Goal: Task Accomplishment & Management: Use online tool/utility

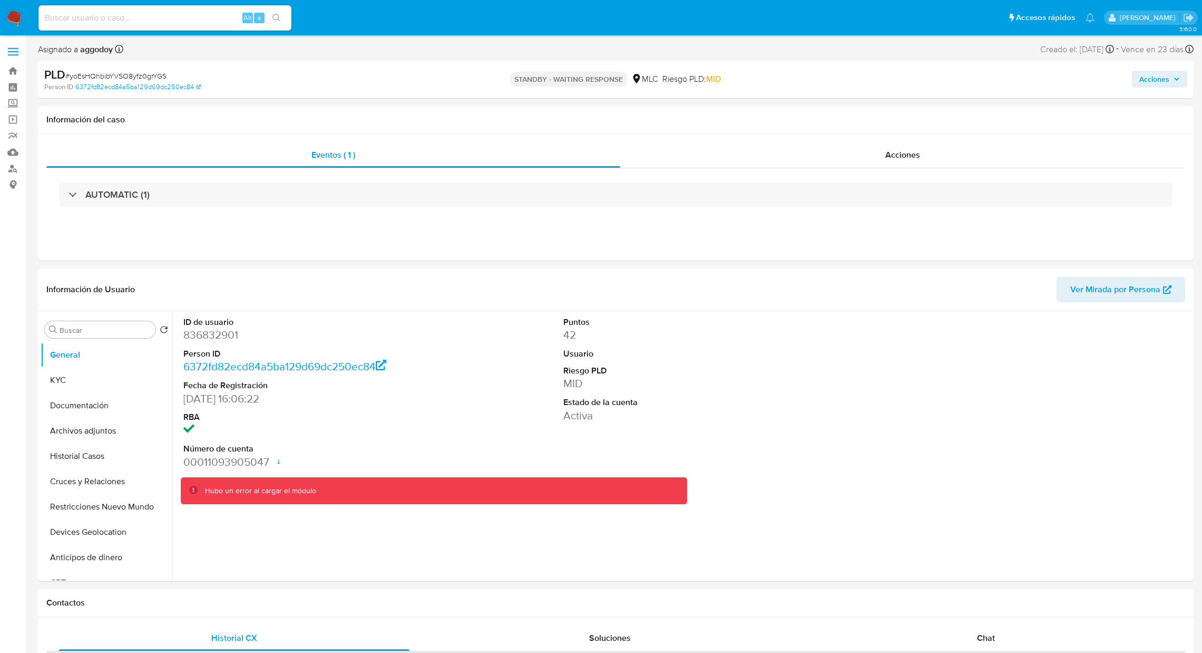
select select "10"
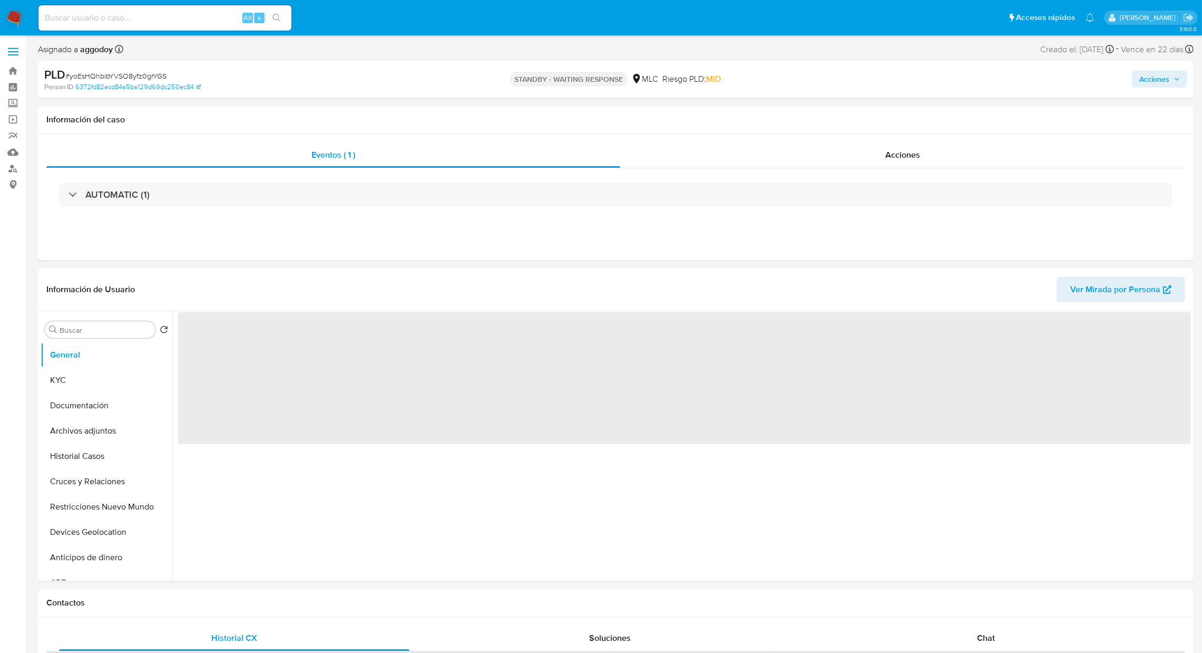
select select "10"
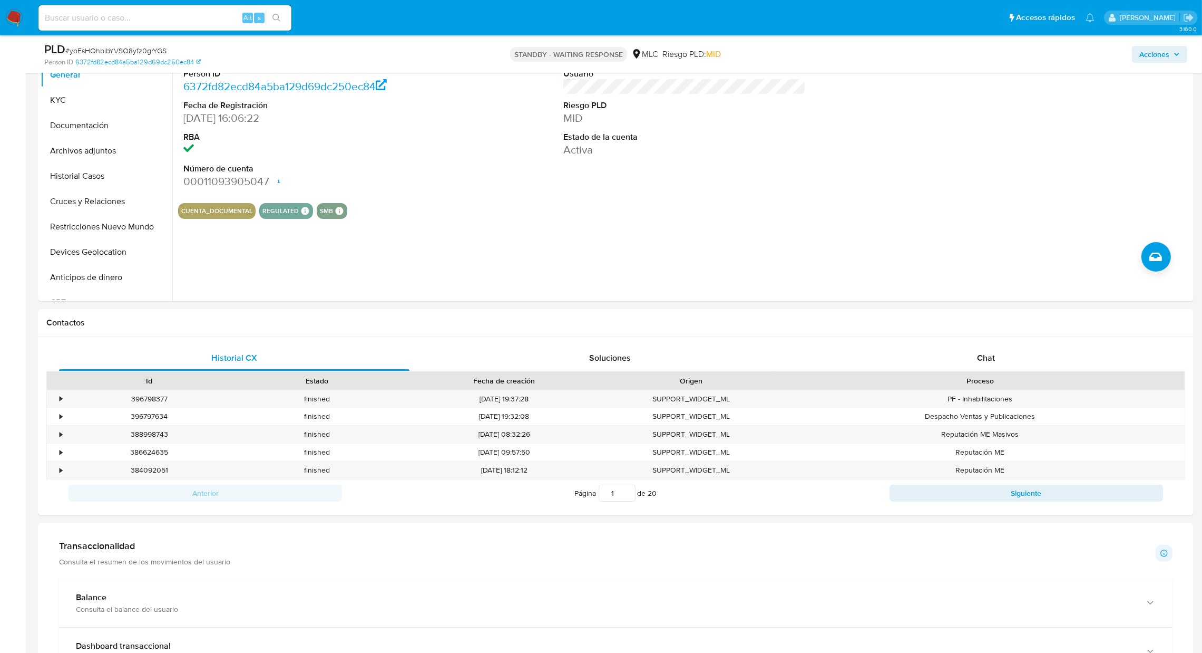
scroll to position [53, 0]
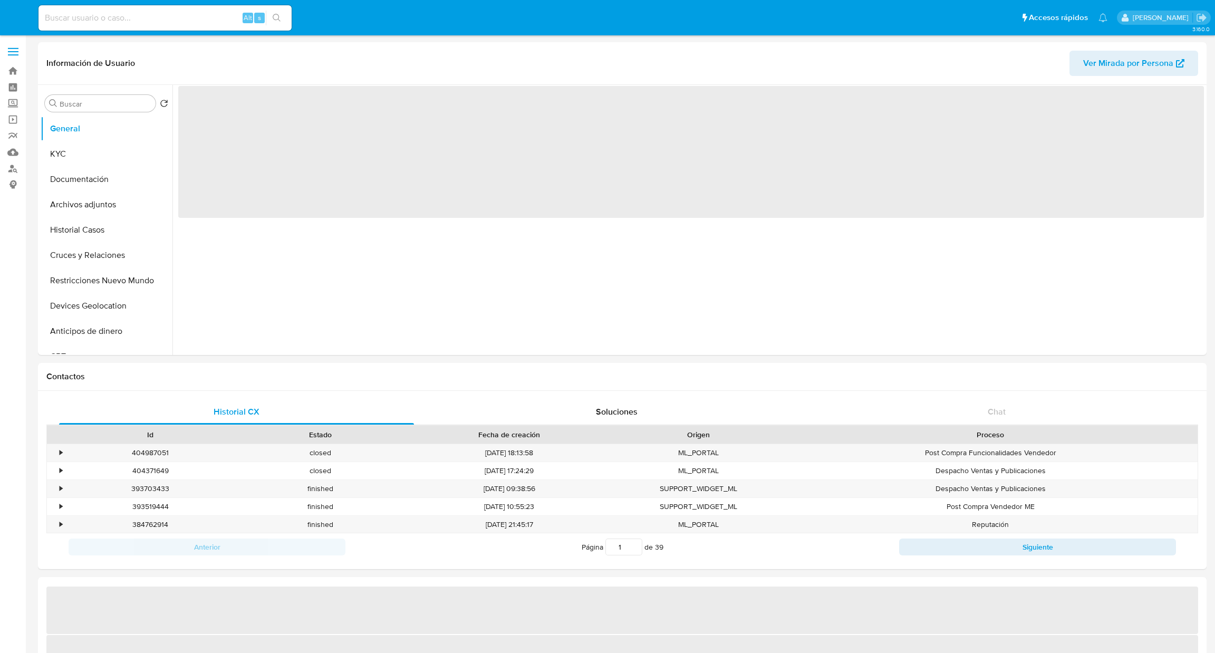
select select "10"
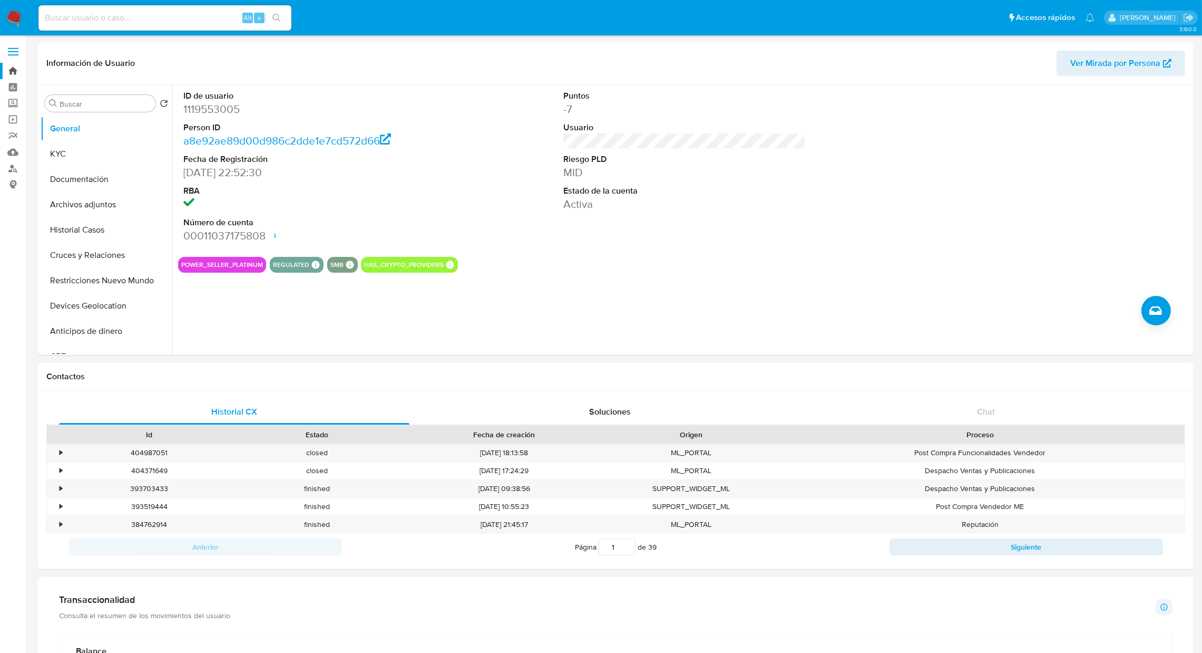
click at [15, 64] on link "Bandeja" at bounding box center [62, 71] width 125 height 16
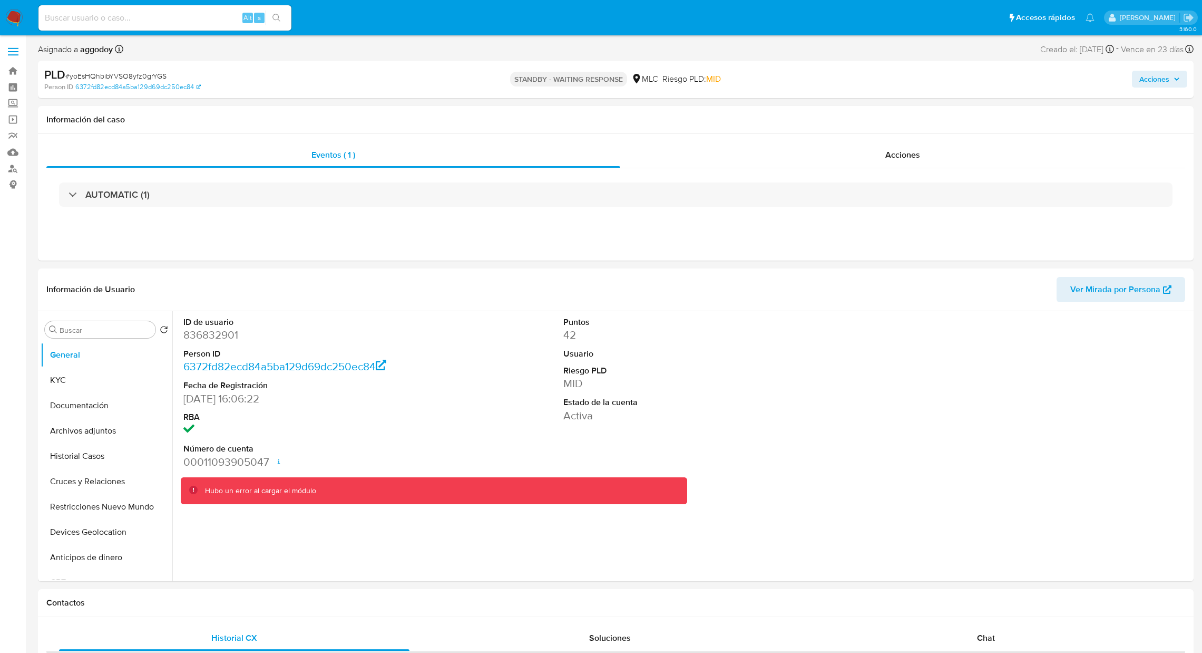
select select "10"
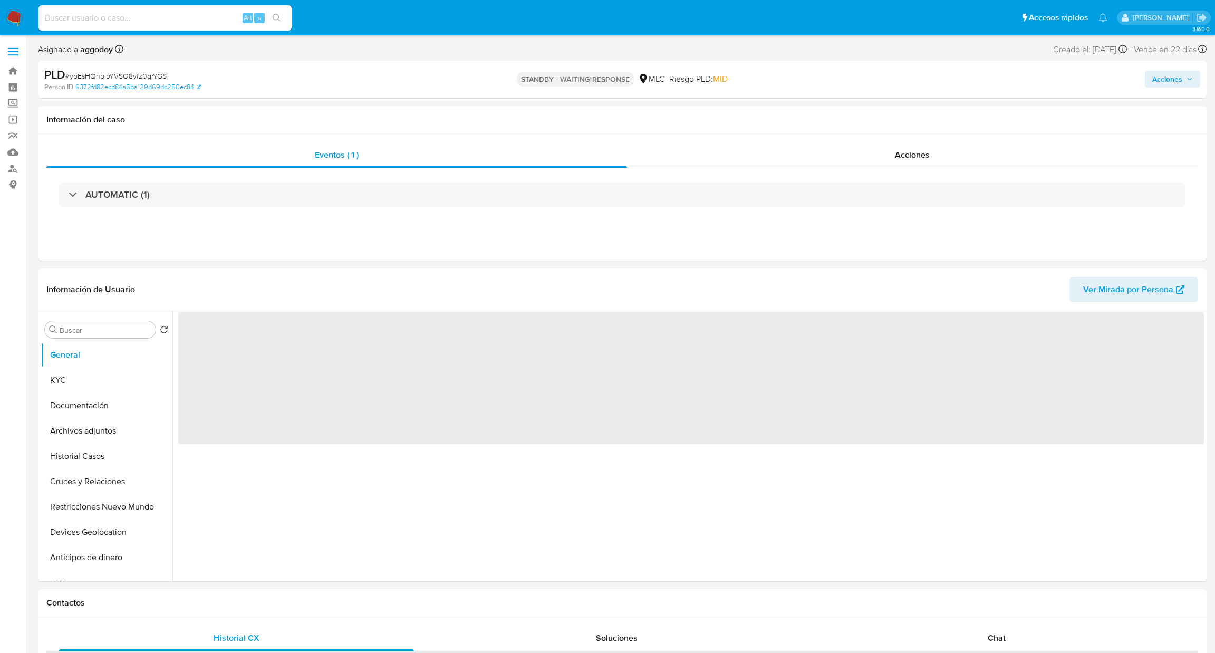
select select "10"
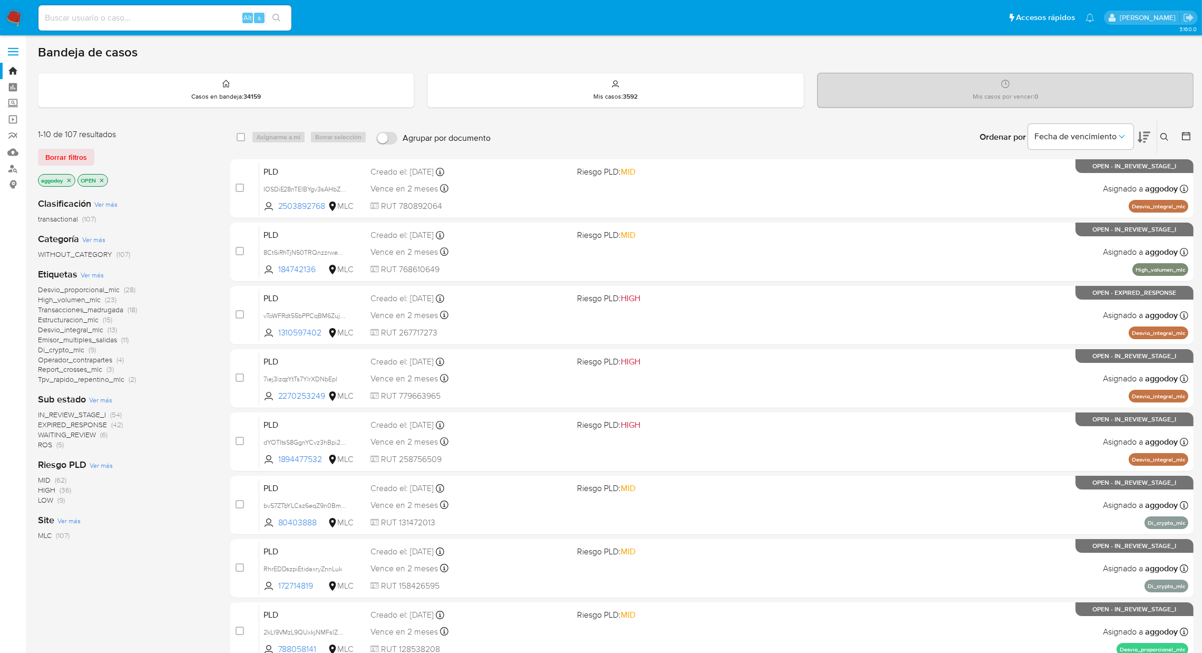
click at [894, 31] on nav "Pausado Ver notificaciones Alt s Accesos rápidos Presiona las siguientes teclas…" at bounding box center [601, 17] width 1202 height 35
click at [1139, 140] on icon at bounding box center [1144, 137] width 13 height 11
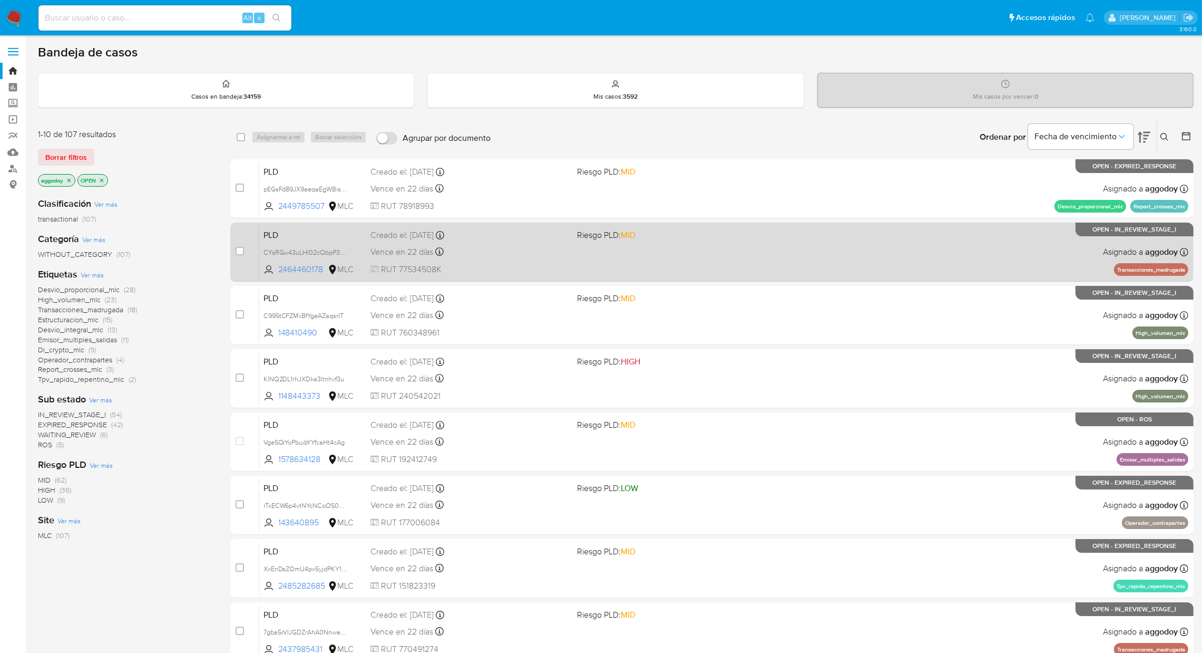
click at [713, 241] on div "PLD CYsRGw43uLHI02cQbpP3pjRf 2464460178 MLC Riesgo PLD: MID Creado el: 12/07/20…" at bounding box center [723, 251] width 929 height 53
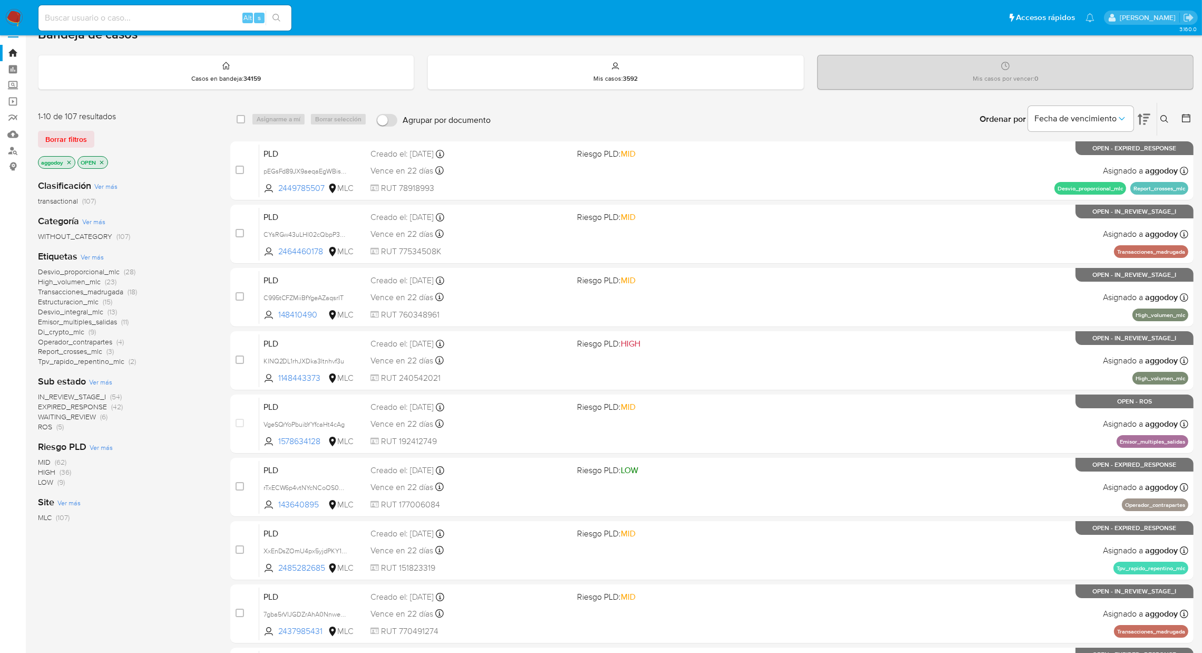
scroll to position [30, 0]
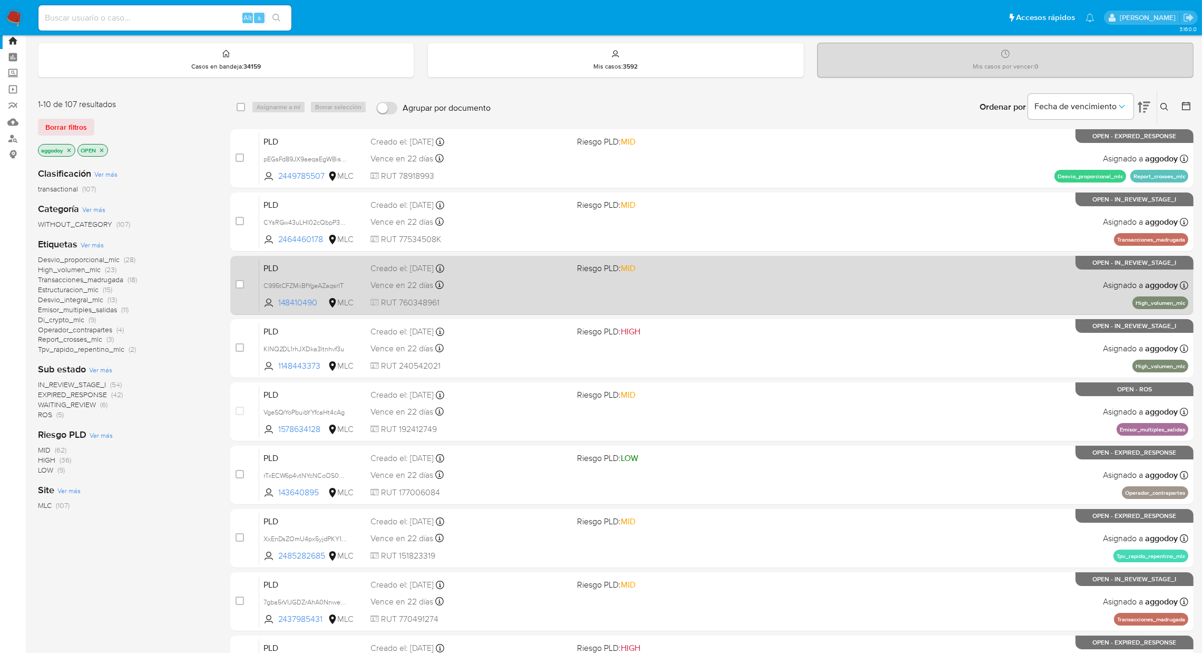
click at [690, 288] on div "PLD C995tCFZMiiBfYgeAZaqsrIT 148410490 MLC Riesgo PLD: MID Creado el: 12/07/202…" at bounding box center [723, 284] width 929 height 53
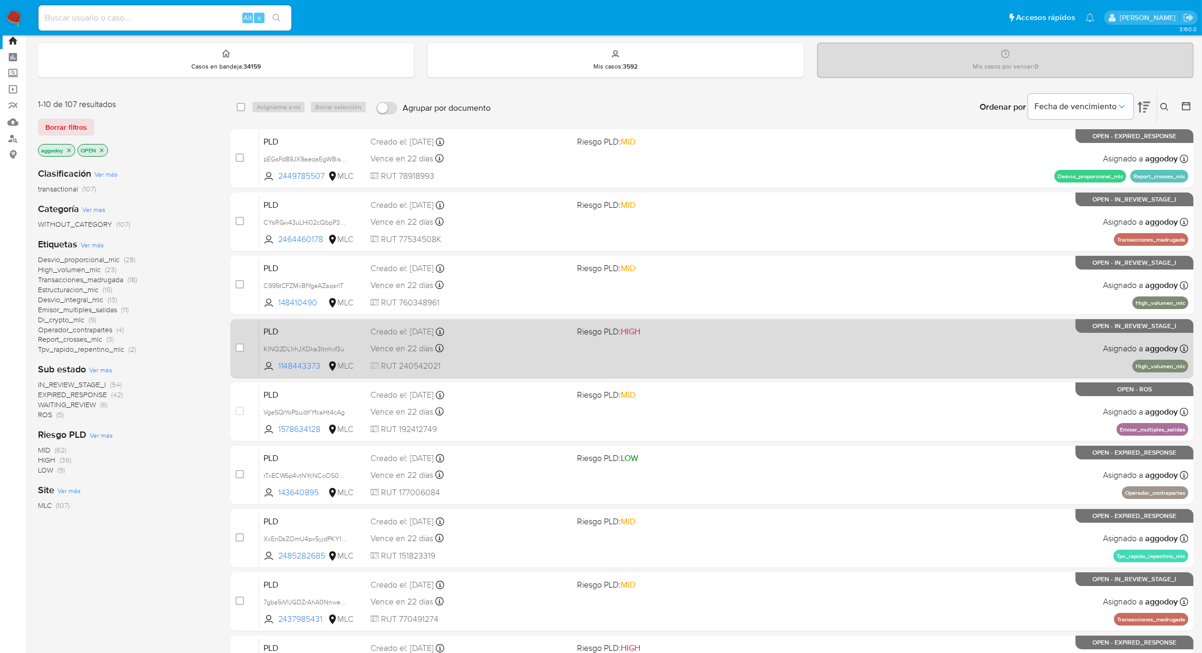
click at [530, 362] on span "RUT 240542021" at bounding box center [470, 366] width 198 height 12
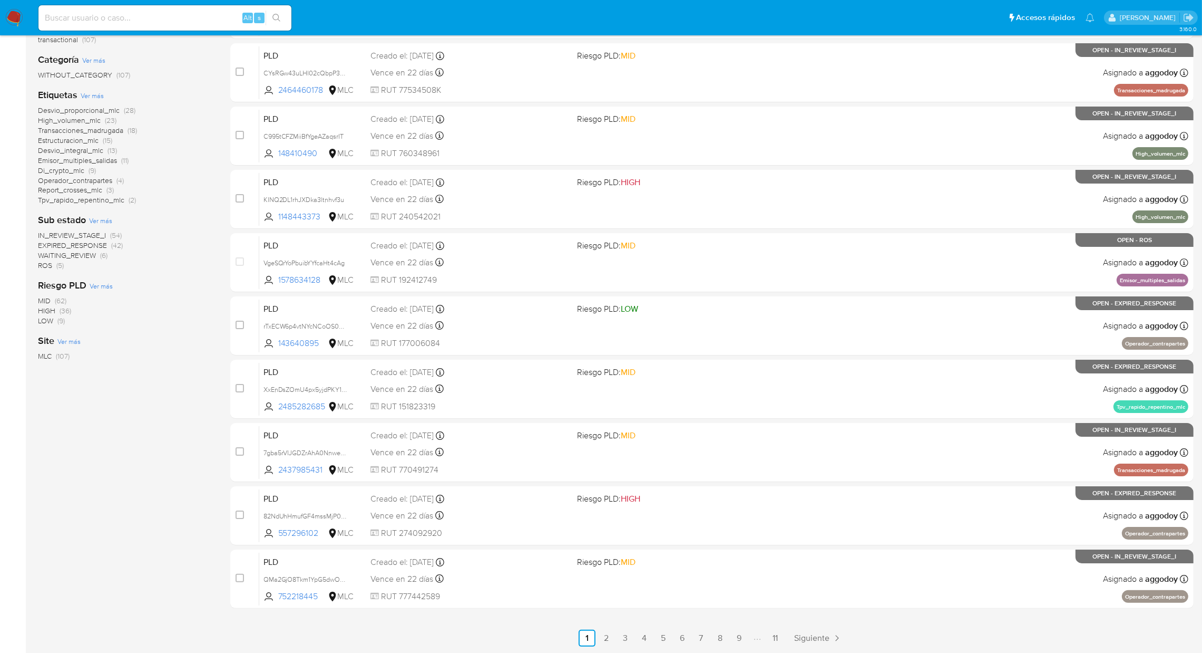
scroll to position [216, 0]
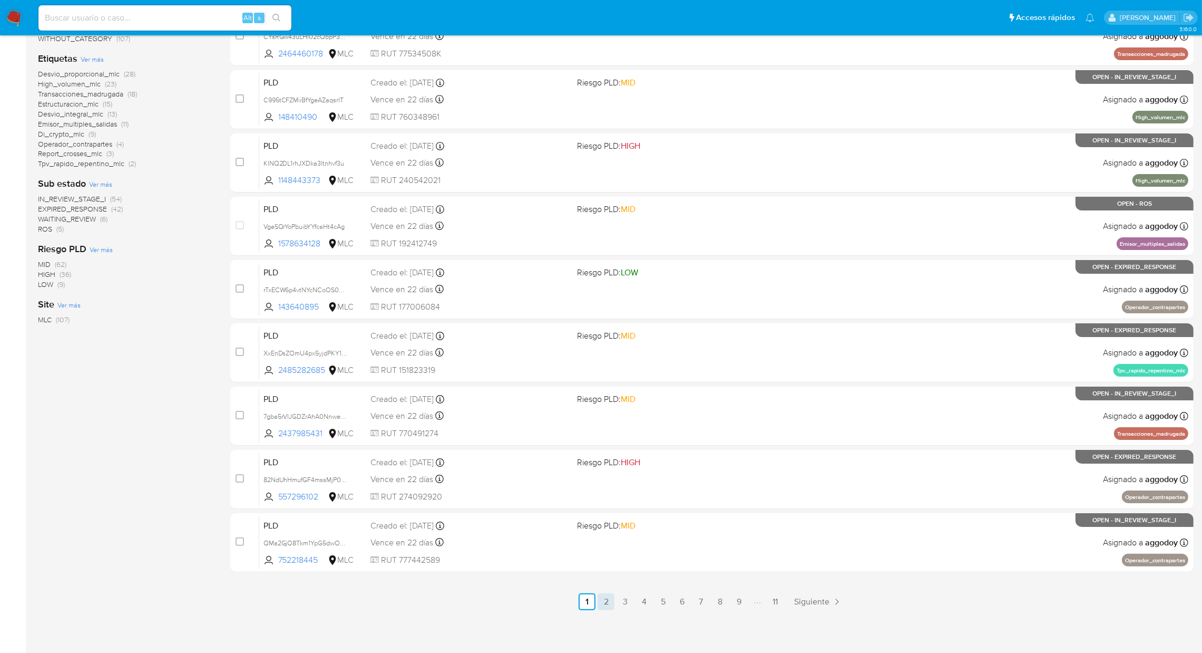
click at [608, 599] on link "2" at bounding box center [606, 601] width 17 height 17
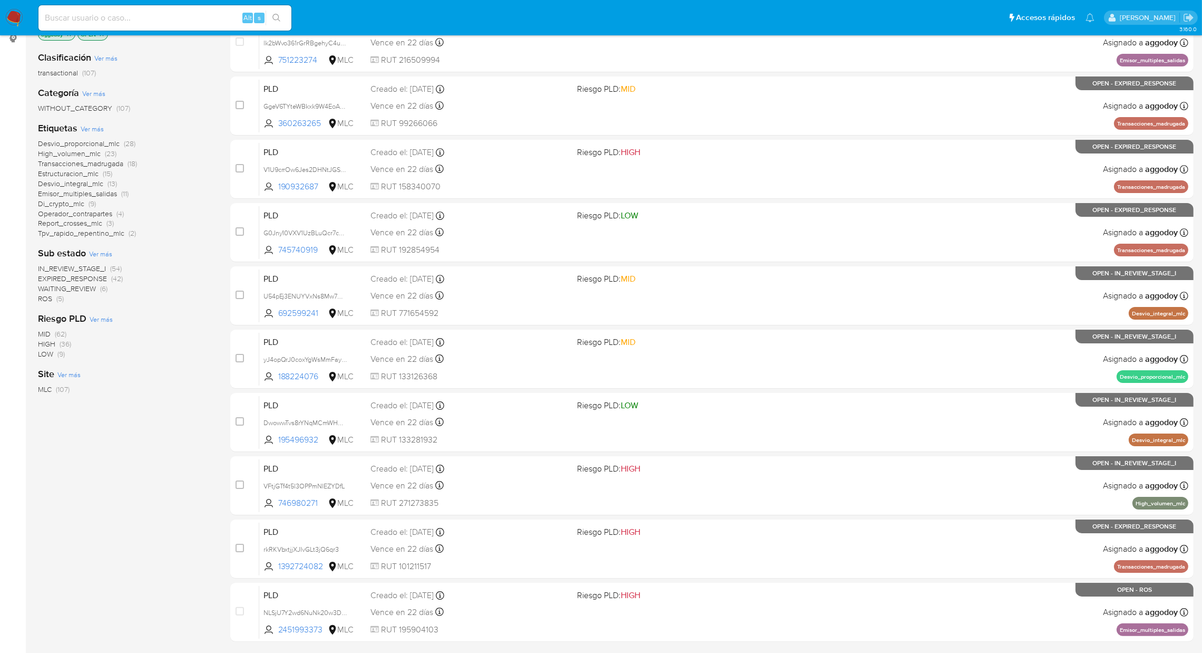
scroll to position [188, 0]
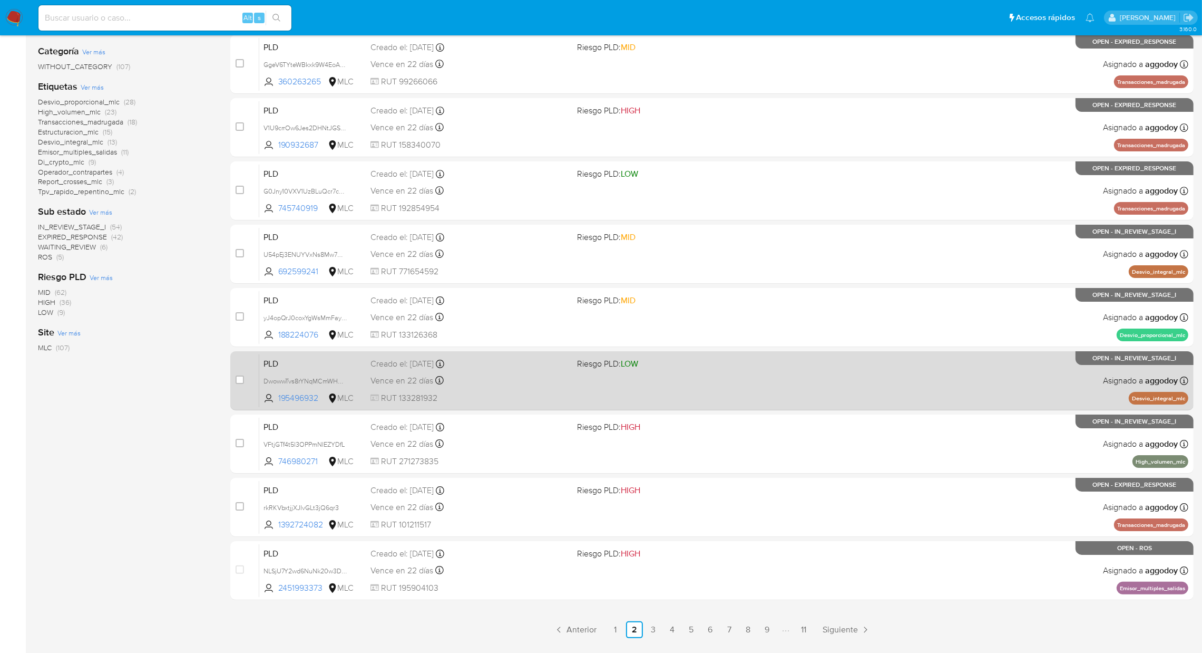
click at [1016, 351] on div "case-item-checkbox No es posible asignar el caso PLD DwowwTvs8rYNqMCmWHHkwpgG 1…" at bounding box center [712, 380] width 964 height 59
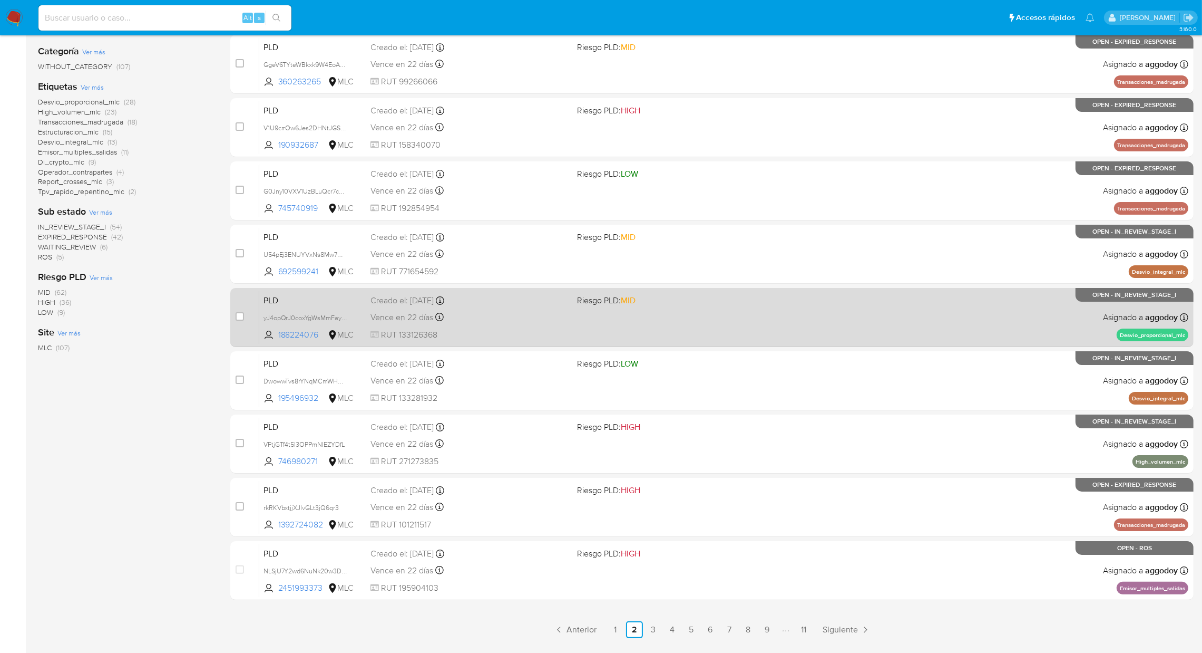
click at [991, 293] on div "PLD yJ4opQrJ0coxYgWsMmFayICB 188224076 MLC Riesgo PLD: MID Creado el: 12/07/202…" at bounding box center [723, 316] width 929 height 53
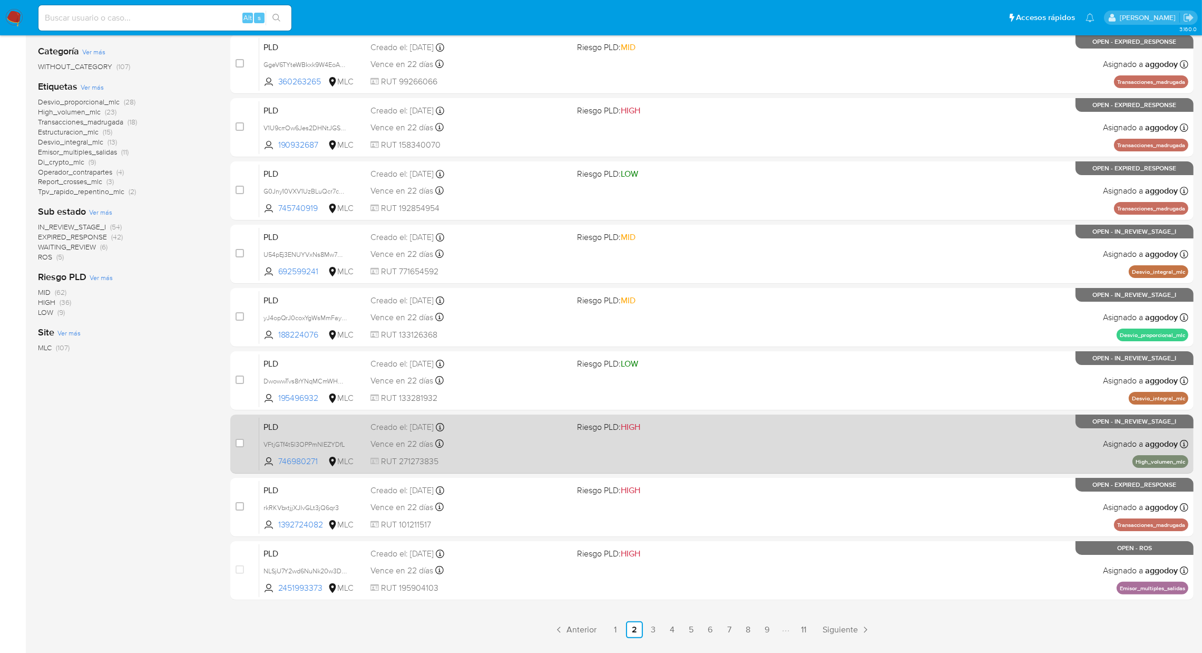
click at [663, 453] on div "PLD VFtjGTf4t5l3OPPmNIEZYDfL 746980271 MLC Riesgo PLD: HIGH Creado el: 12/07/20…" at bounding box center [723, 443] width 929 height 53
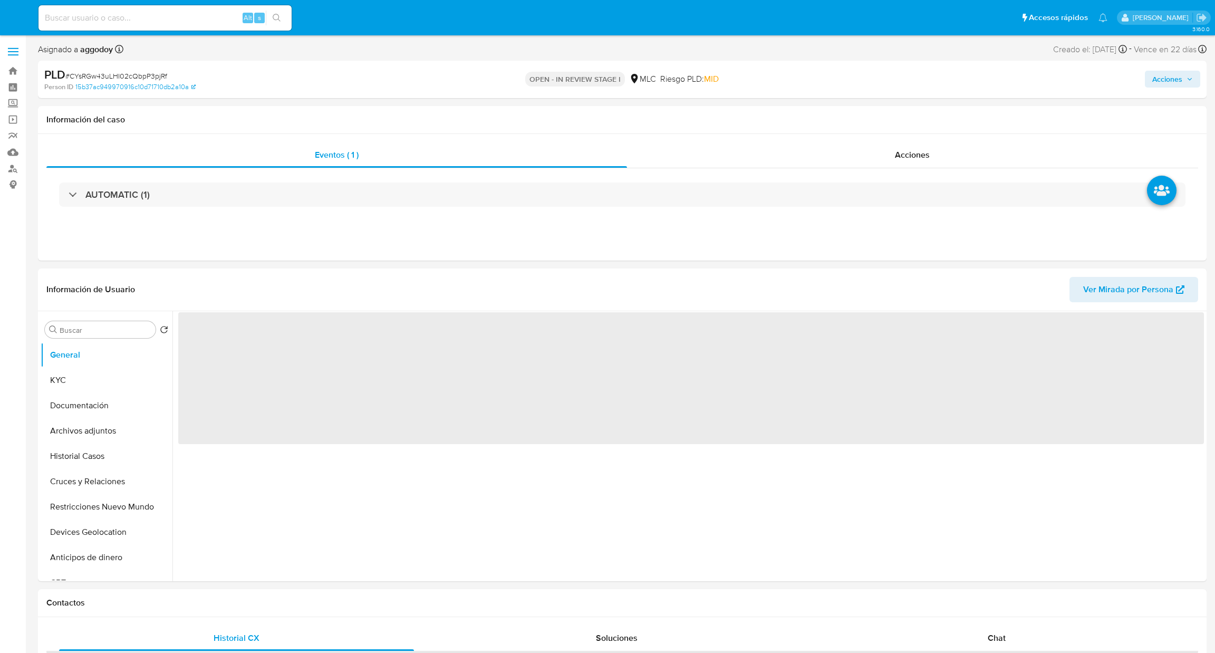
select select "10"
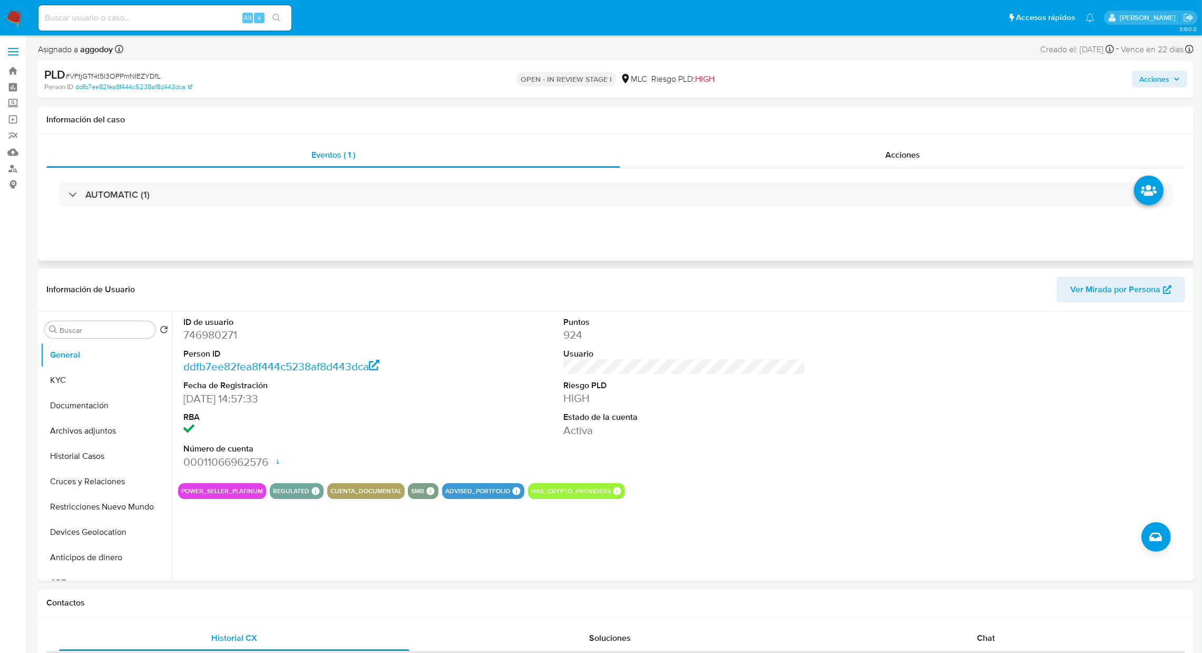
click at [884, 180] on div "AUTOMATIC (1)" at bounding box center [615, 194] width 1139 height 53
click at [885, 171] on div "AUTOMATIC (1)" at bounding box center [615, 194] width 1139 height 53
click at [885, 148] on div "Acciones" at bounding box center [902, 154] width 565 height 25
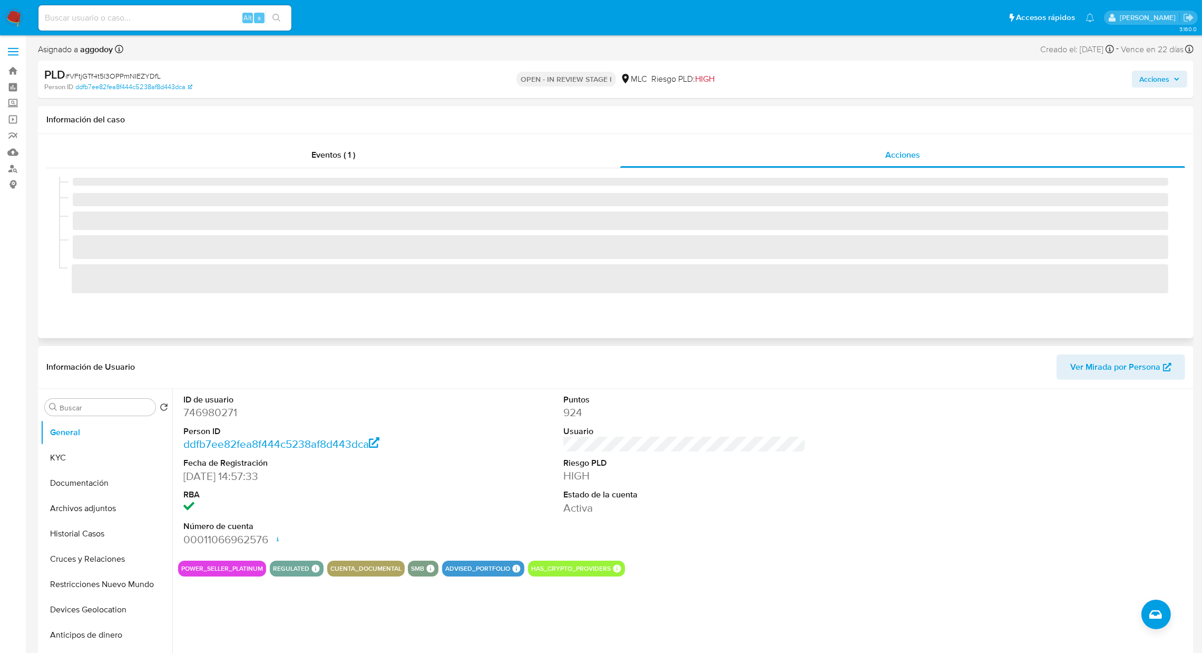
click at [230, 335] on div "Eventos ( 1 ) Acciones" at bounding box center [616, 236] width 1156 height 204
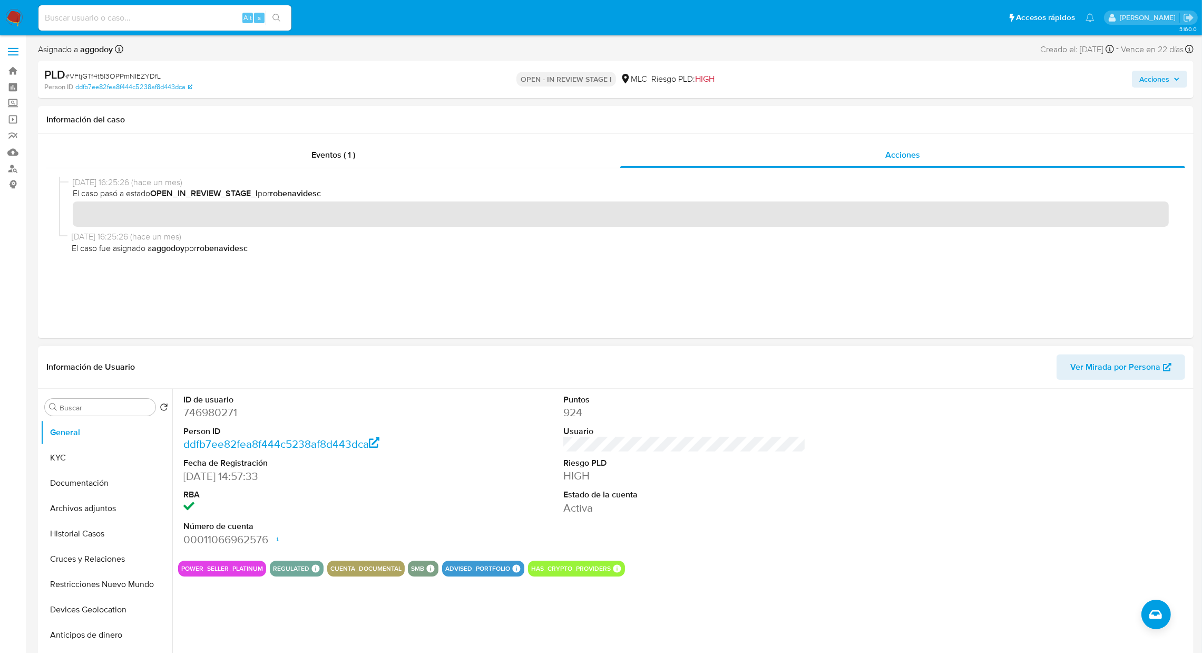
click at [212, 415] on dd "746980271" at bounding box center [304, 412] width 243 height 15
copy dd "746980271"
